Goal: Information Seeking & Learning: Check status

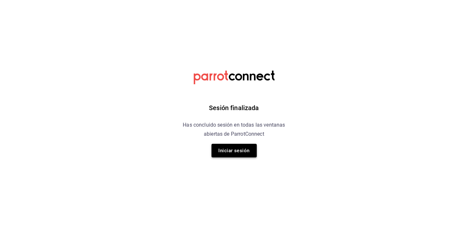
click at [243, 153] on button "Iniciar sesión" at bounding box center [234, 151] width 45 height 14
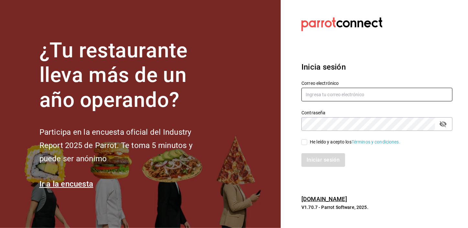
type input "[EMAIL_ADDRESS][DOMAIN_NAME]"
click at [307, 142] on input "He leído y acepto los Términos y condiciones." at bounding box center [305, 142] width 6 height 6
checkbox input "true"
click at [309, 158] on button "Iniciar sesión" at bounding box center [324, 160] width 44 height 14
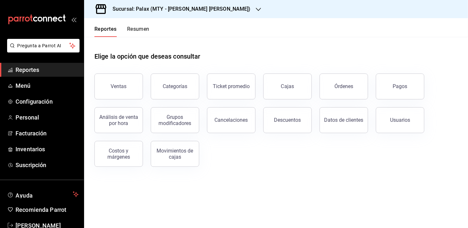
click at [121, 94] on button "Ventas" at bounding box center [118, 86] width 49 height 26
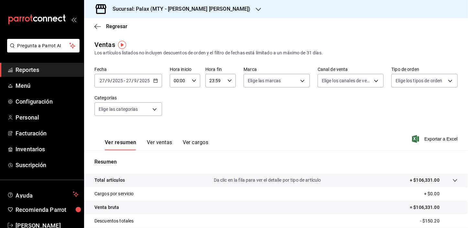
click at [174, 80] on input "00:00" at bounding box center [179, 80] width 19 height 13
click at [177, 117] on span "07" at bounding box center [176, 117] width 5 height 5
type input "07:00"
click at [205, 106] on div at bounding box center [234, 114] width 468 height 228
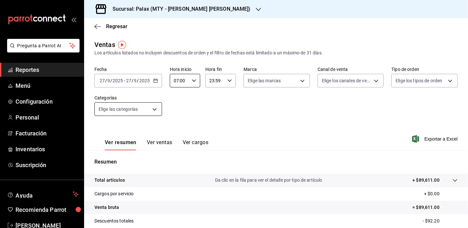
click at [149, 109] on body "Pregunta a Parrot AI Reportes Menú Configuración Personal Facturación Inventari…" at bounding box center [234, 114] width 468 height 228
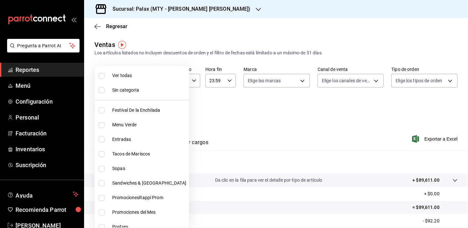
click at [197, 6] on div at bounding box center [234, 114] width 468 height 228
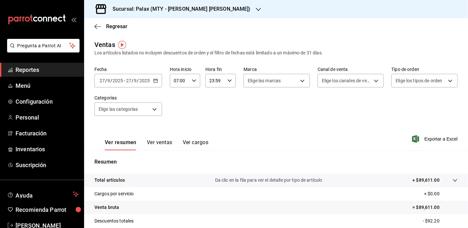
click at [202, 8] on div "Sucursal: Palax (MTY - [PERSON_NAME] [PERSON_NAME])" at bounding box center [176, 9] width 174 height 18
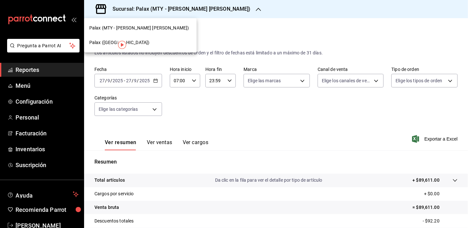
click at [134, 45] on div "Palax ([GEOGRAPHIC_DATA])" at bounding box center [140, 42] width 102 height 7
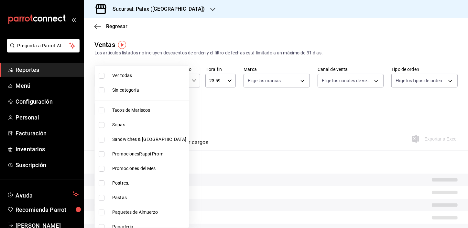
click at [149, 105] on body "Pregunta a Parrot AI Reportes Menú Configuración Personal Facturación Inventari…" at bounding box center [234, 114] width 468 height 228
type input "07:00"
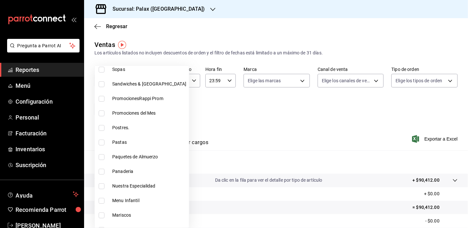
scroll to position [59, 0]
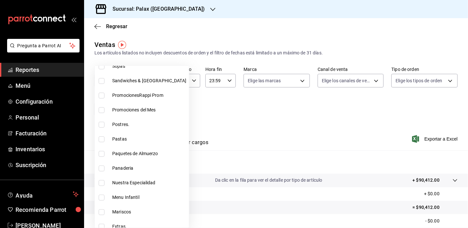
click at [100, 167] on input "checkbox" at bounding box center [102, 168] width 6 height 6
checkbox input "true"
type input "90d14028-a2c9-4fb8-b762-41d9ea373592"
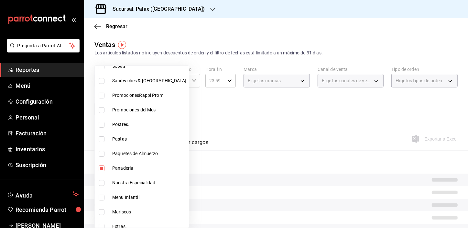
click at [202, 123] on div at bounding box center [234, 114] width 468 height 228
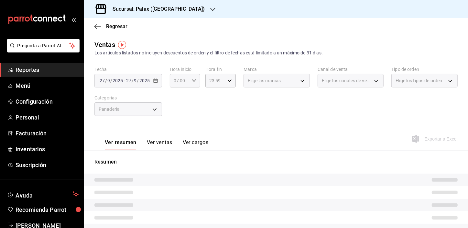
click at [155, 142] on button "Ver ventas" at bounding box center [160, 144] width 26 height 11
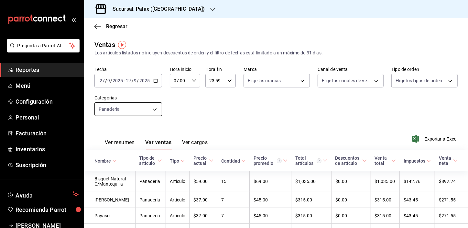
click at [122, 106] on body "Pregunta a Parrot AI Reportes Menú Configuración Personal Facturación Inventari…" at bounding box center [234, 114] width 468 height 228
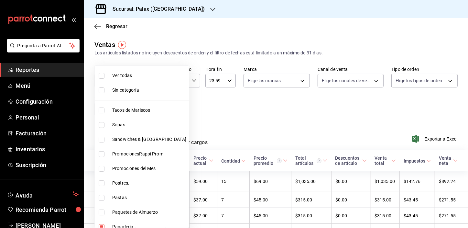
scroll to position [147, 0]
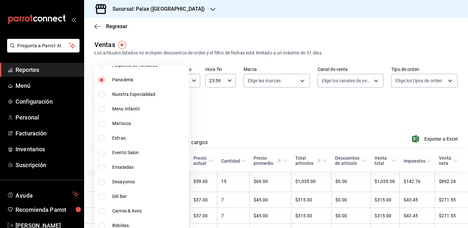
click at [101, 78] on input "checkbox" at bounding box center [102, 80] width 6 height 6
checkbox input "false"
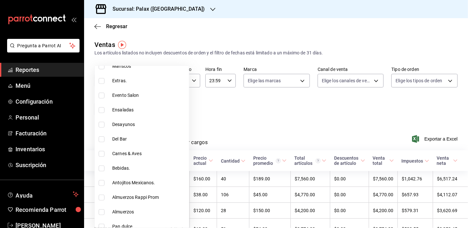
scroll to position [206, 0]
click at [100, 137] on input "checkbox" at bounding box center [102, 138] width 6 height 6
checkbox input "true"
type input "e5fa14e2-c7bb-4afd-b0cf-6d1a2447c4a1"
click at [262, 114] on div at bounding box center [234, 114] width 468 height 228
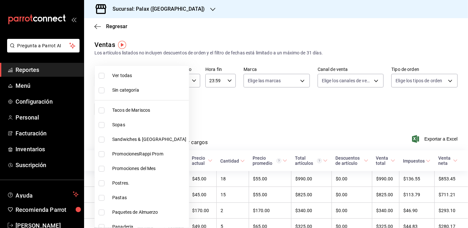
click at [141, 113] on body "Pregunta a Parrot AI Reportes Menú Configuración Personal Facturación Inventari…" at bounding box center [234, 114] width 468 height 228
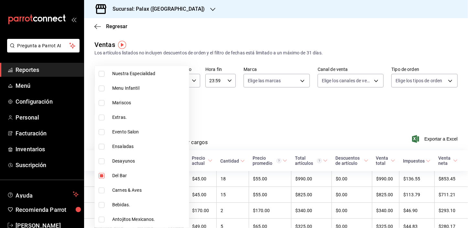
scroll to position [235, 0]
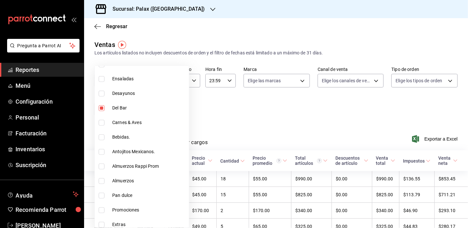
click at [99, 105] on input "checkbox" at bounding box center [102, 108] width 6 height 6
checkbox input "false"
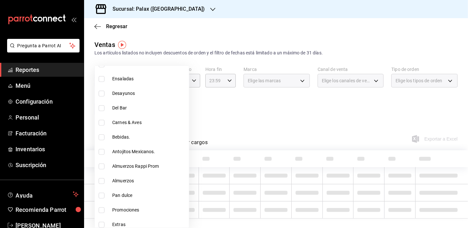
click at [100, 137] on input "checkbox" at bounding box center [102, 137] width 6 height 6
checkbox input "true"
type input "4b82141e-e12f-4992-9202-ab169af21a46"
click at [214, 123] on div at bounding box center [234, 114] width 468 height 228
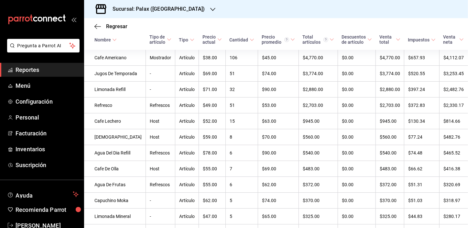
scroll to position [84, 0]
